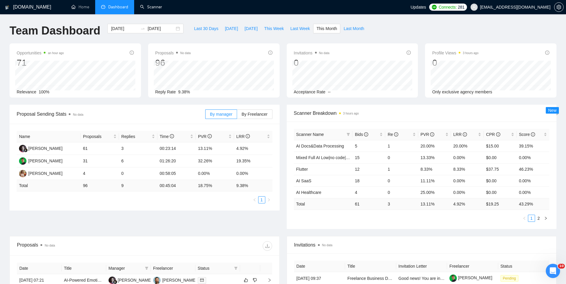
click at [162, 6] on link "Scanner" at bounding box center [151, 6] width 22 height 5
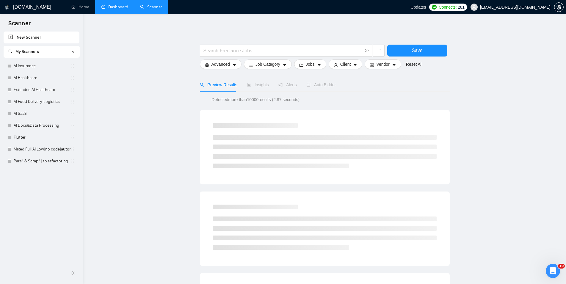
click at [108, 10] on link "Dashboard" at bounding box center [114, 6] width 27 height 5
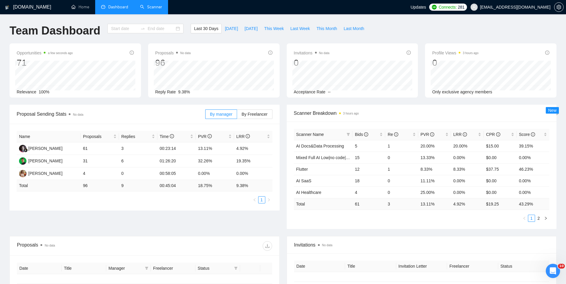
type input "[DATE]"
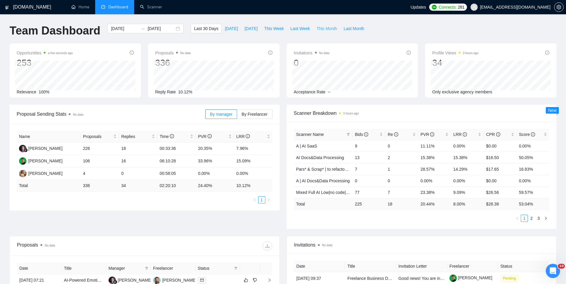
click at [326, 32] on span "This Month" at bounding box center [327, 28] width 21 height 7
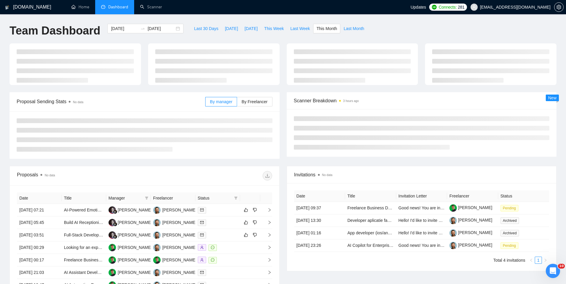
type input "[DATE]"
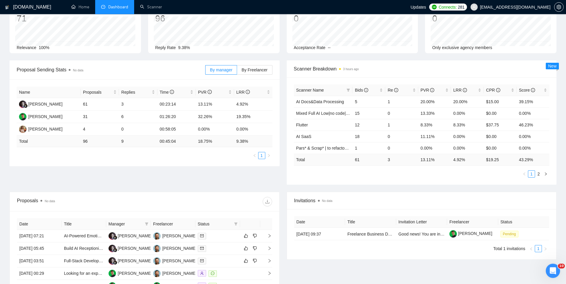
scroll to position [30, 0]
